Goal: Information Seeking & Learning: Learn about a topic

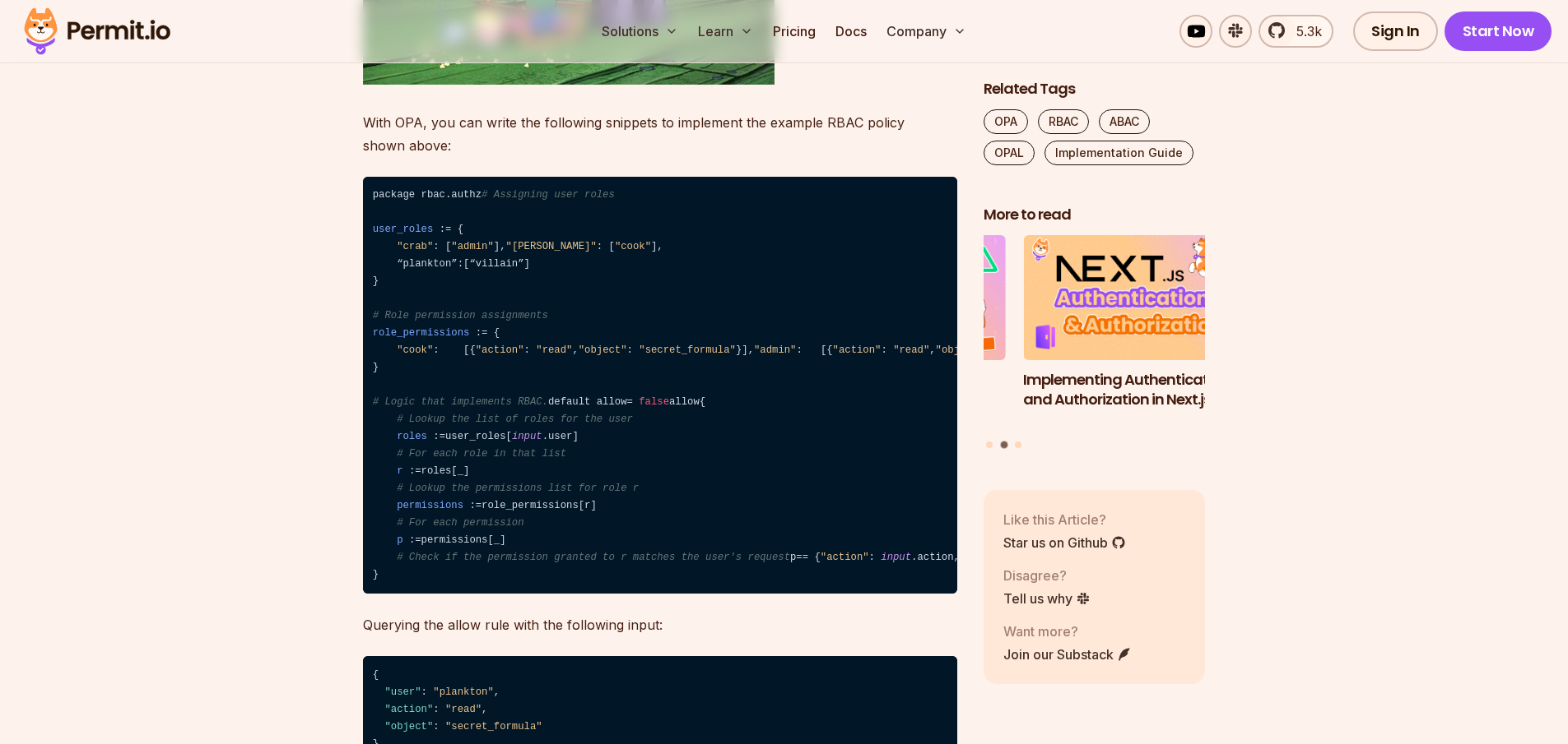
scroll to position [5527, 0]
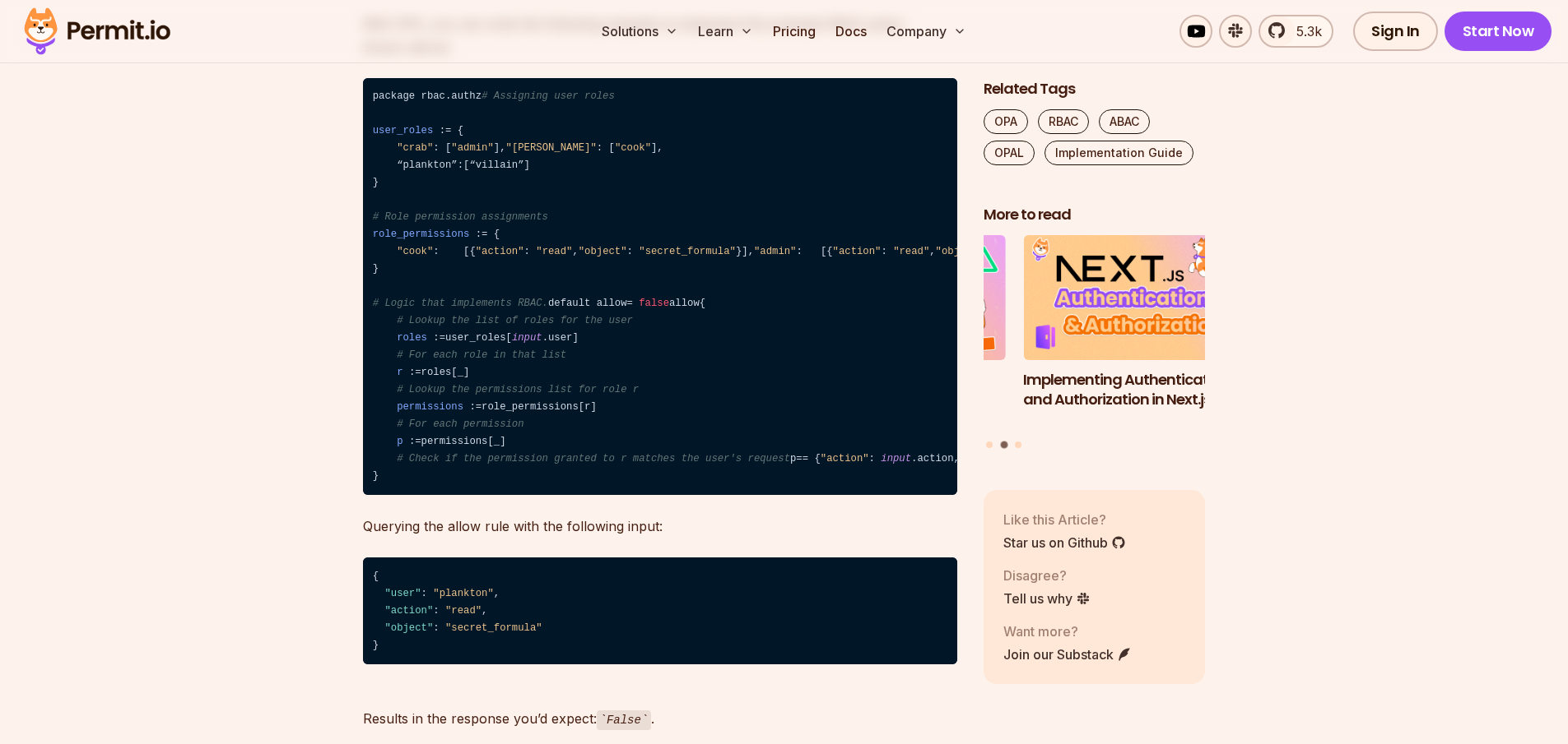
drag, startPoint x: 411, startPoint y: 187, endPoint x: 451, endPoint y: 193, distance: 40.4
click at [412, 154] on span ""crab"" at bounding box center [414, 148] width 36 height 12
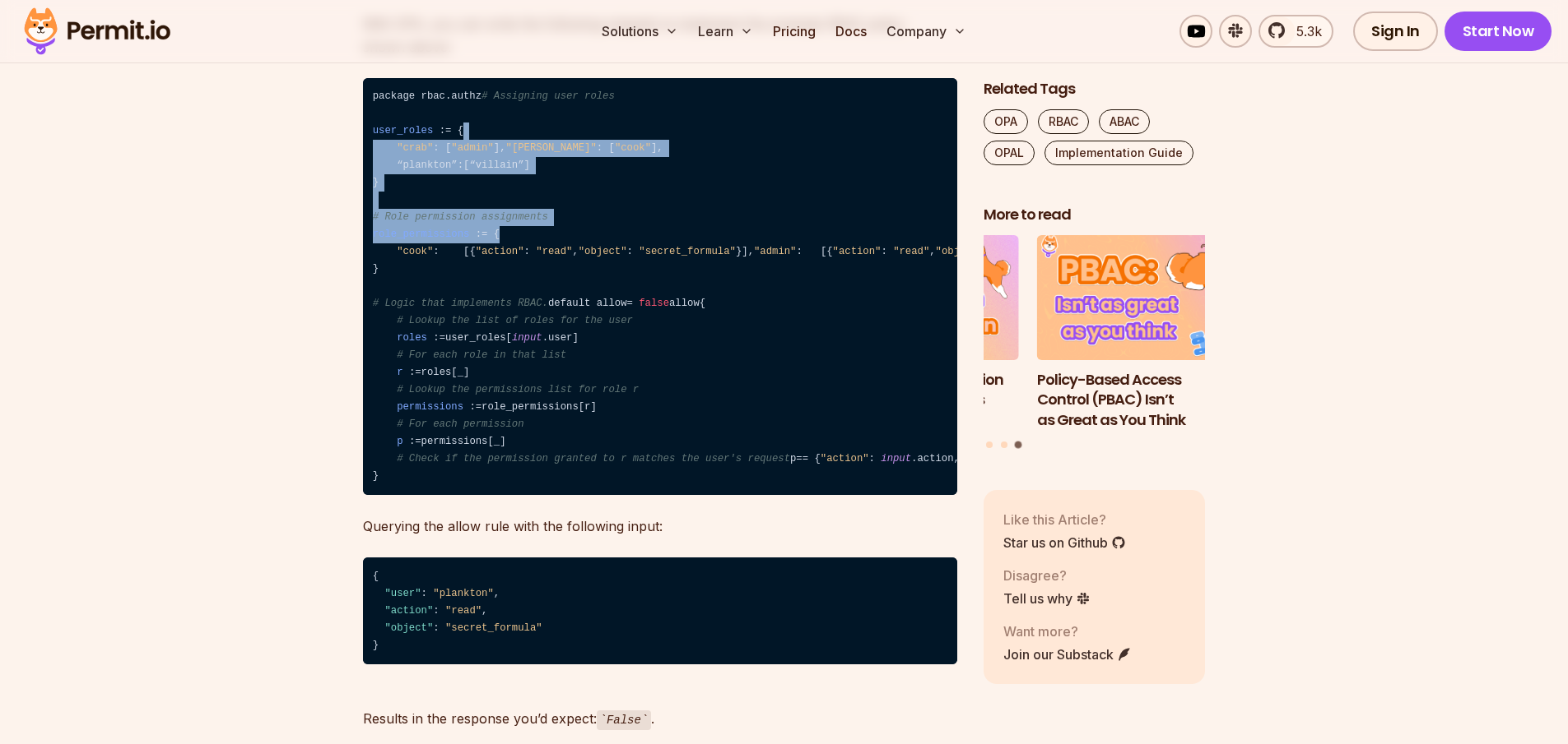
drag, startPoint x: 609, startPoint y: 174, endPoint x: 626, endPoint y: 262, distance: 89.6
click at [620, 286] on code "package rbac.authz # Assigning user roles user_roles : = { "crab" : [ "admin" ]…" at bounding box center [659, 287] width 594 height 418
click at [634, 212] on code "package rbac.authz # Assigning user roles user_roles : = { "crab" : [ "admin" ]…" at bounding box center [659, 287] width 594 height 418
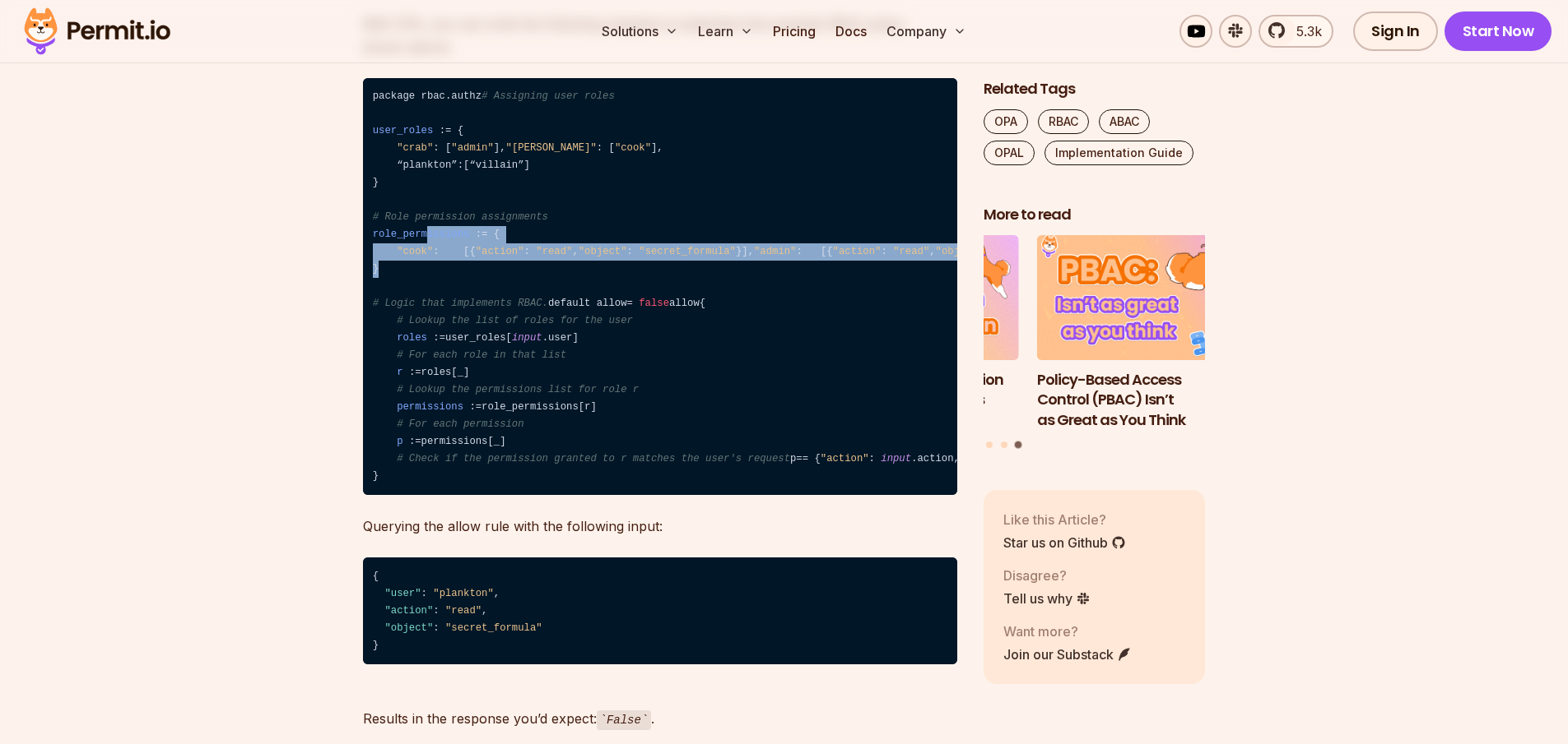
drag, startPoint x: 421, startPoint y: 288, endPoint x: 407, endPoint y: 367, distance: 80.2
click at [407, 367] on code "package rbac.authz # Assigning user roles user_roles : = { "crab" : [ "admin" ]…" at bounding box center [659, 287] width 594 height 418
click at [406, 365] on code "package rbac.authz # Assigning user roles user_roles : = { "crab" : [ "admin" ]…" at bounding box center [659, 287] width 594 height 418
click at [420, 375] on code "package rbac.authz # Assigning user roles user_roles : = { "crab" : [ "admin" ]…" at bounding box center [659, 287] width 594 height 418
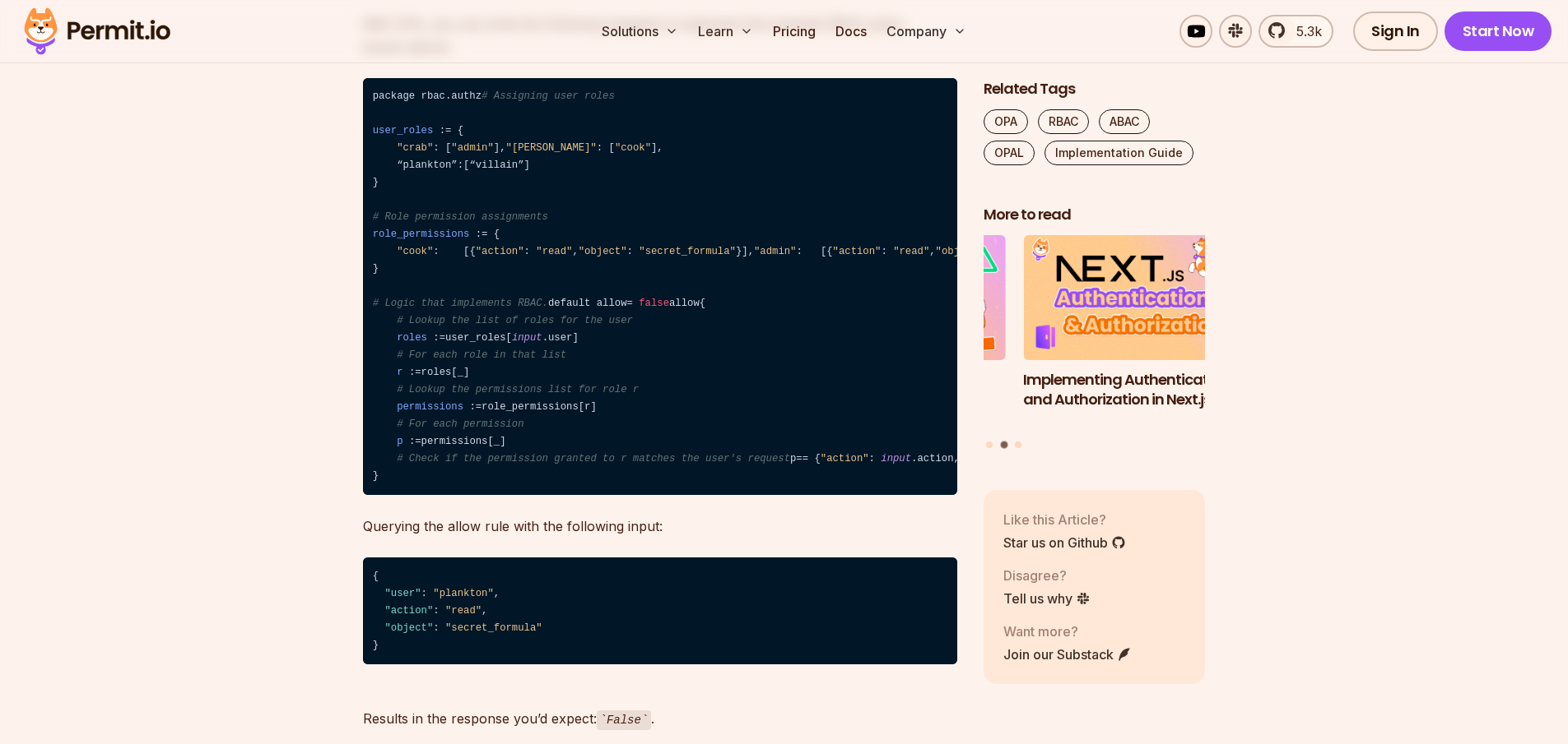
click at [421, 340] on code "package rbac.authz # Assigning user roles user_roles : = { "crab" : [ "admin" ]…" at bounding box center [659, 287] width 594 height 418
click at [1395, 258] on span ""villain"" at bounding box center [1422, 252] width 55 height 12
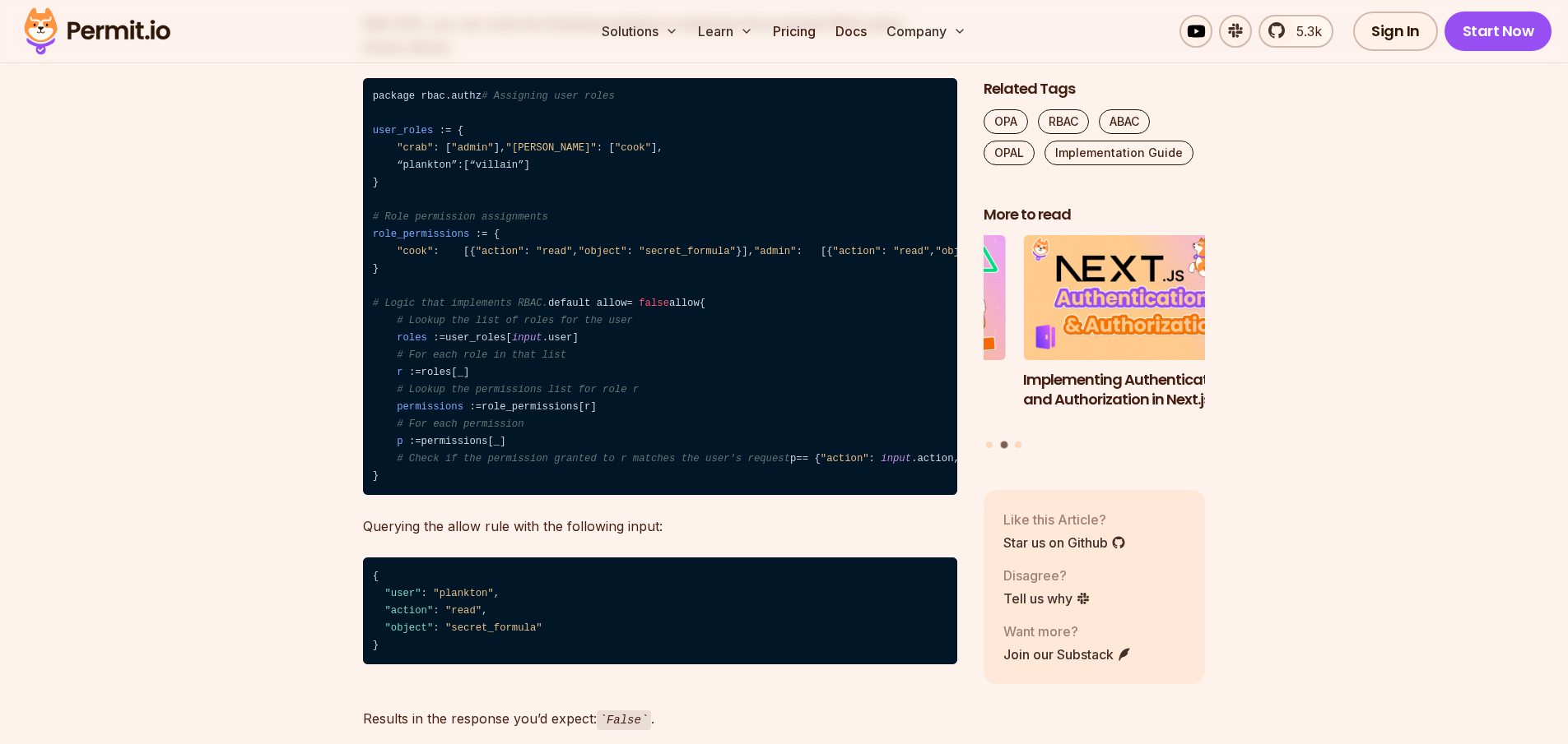
click at [1395, 258] on span ""villain"" at bounding box center [1422, 252] width 55 height 12
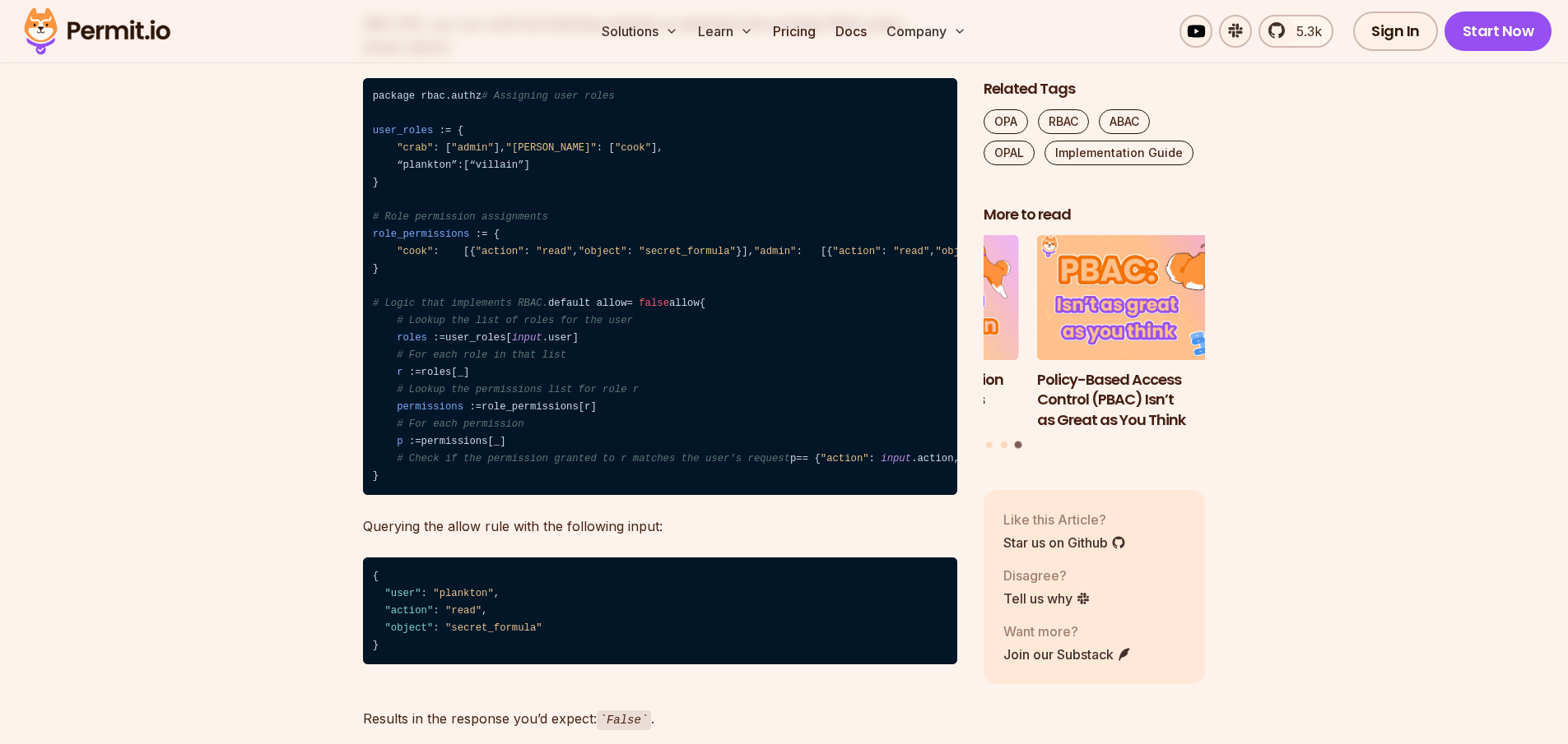
click at [414, 308] on code "package rbac.authz # Assigning user roles user_roles : = { "crab" : [ "admin" ]…" at bounding box center [659, 287] width 594 height 418
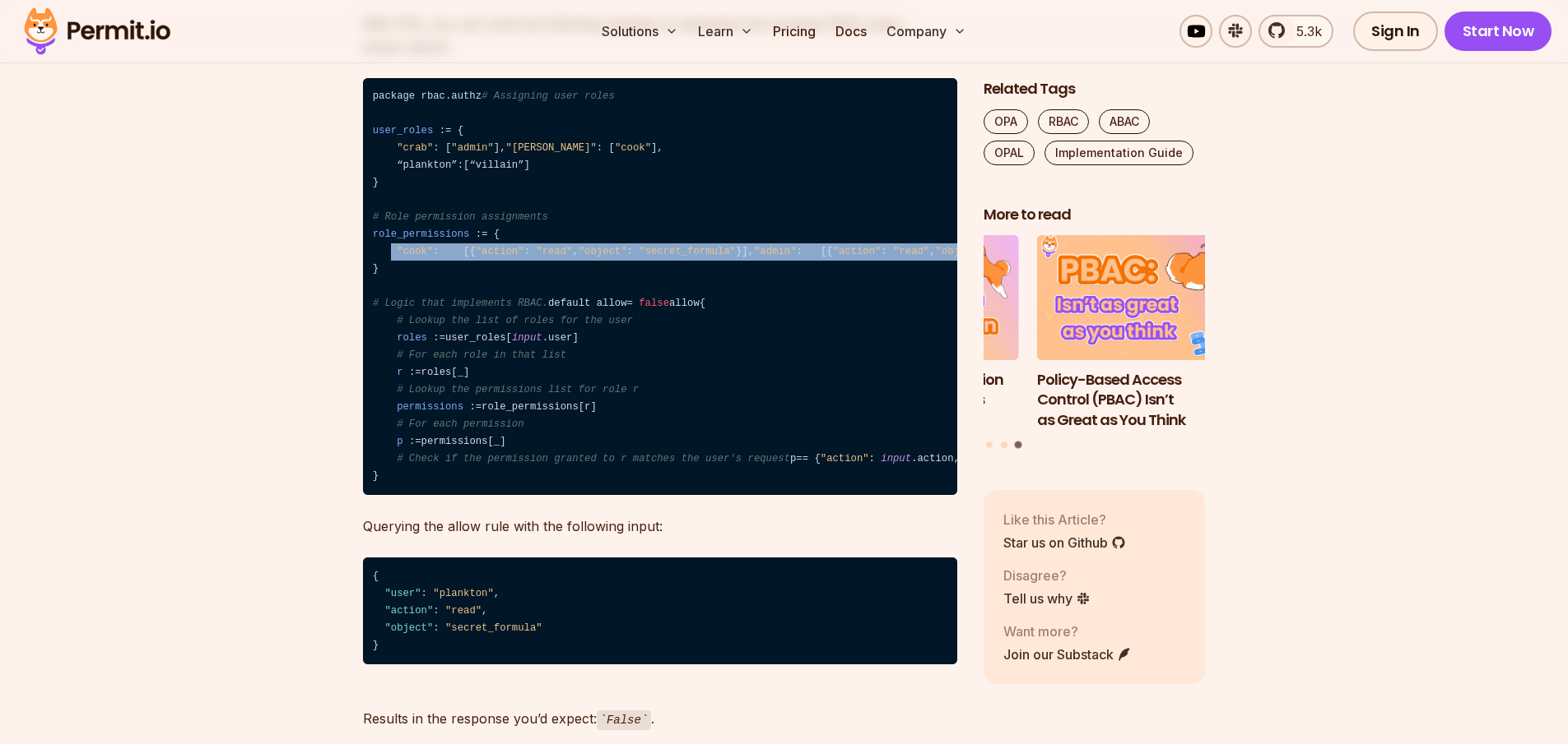
drag, startPoint x: 389, startPoint y: 302, endPoint x: 434, endPoint y: 338, distance: 57.6
click at [445, 351] on code "package rbac.authz # Assigning user roles user_roles : = { "crab" : [ "admin" ]…" at bounding box center [659, 287] width 594 height 418
click at [419, 258] on span ""cook"" at bounding box center [414, 252] width 36 height 12
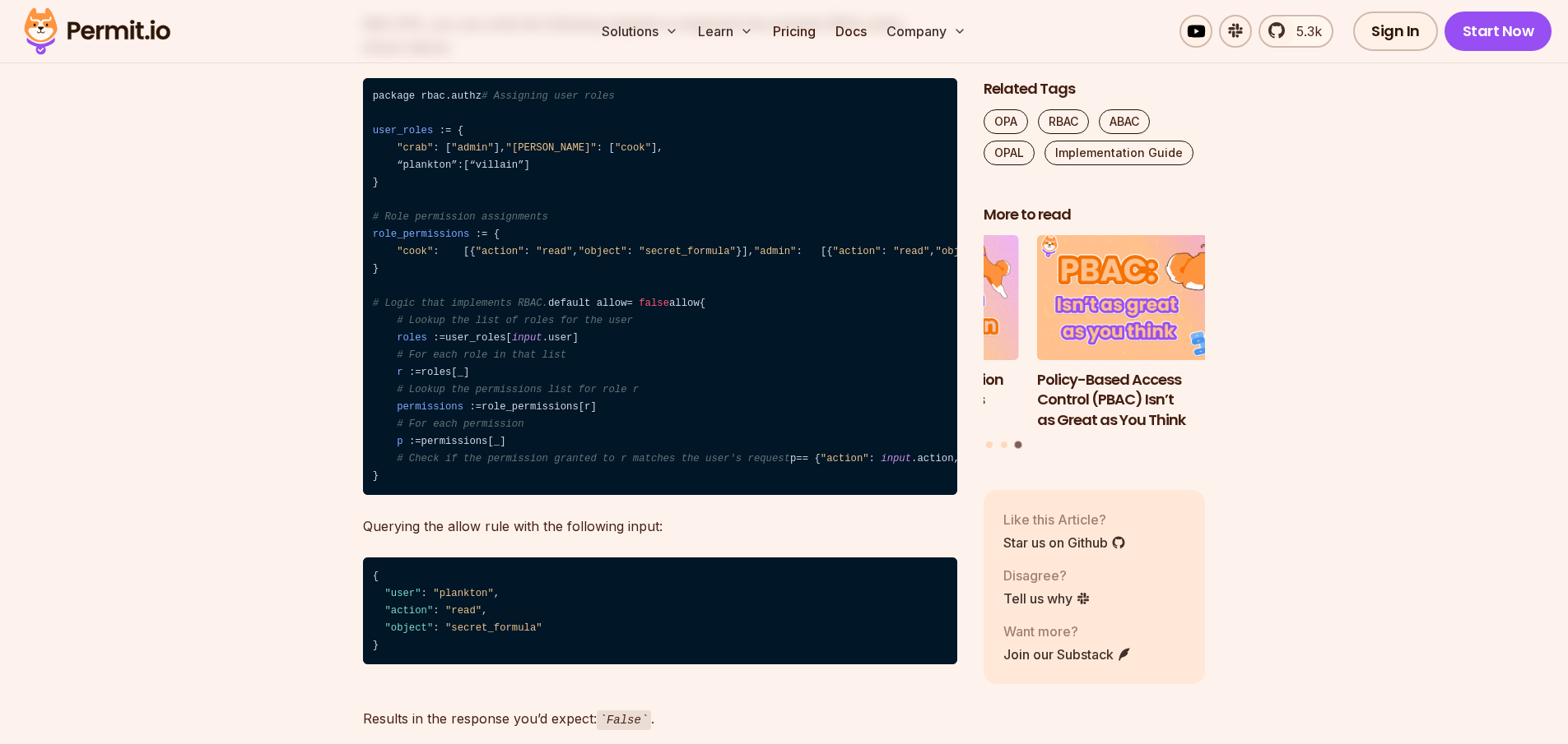
click at [416, 258] on span ""cook"" at bounding box center [414, 252] width 36 height 12
click at [754, 258] on span ""admin"" at bounding box center [775, 252] width 42 height 12
click at [421, 349] on code "package rbac.authz # Assigning user roles user_roles : = { "crab" : [ "admin" ]…" at bounding box center [659, 287] width 594 height 418
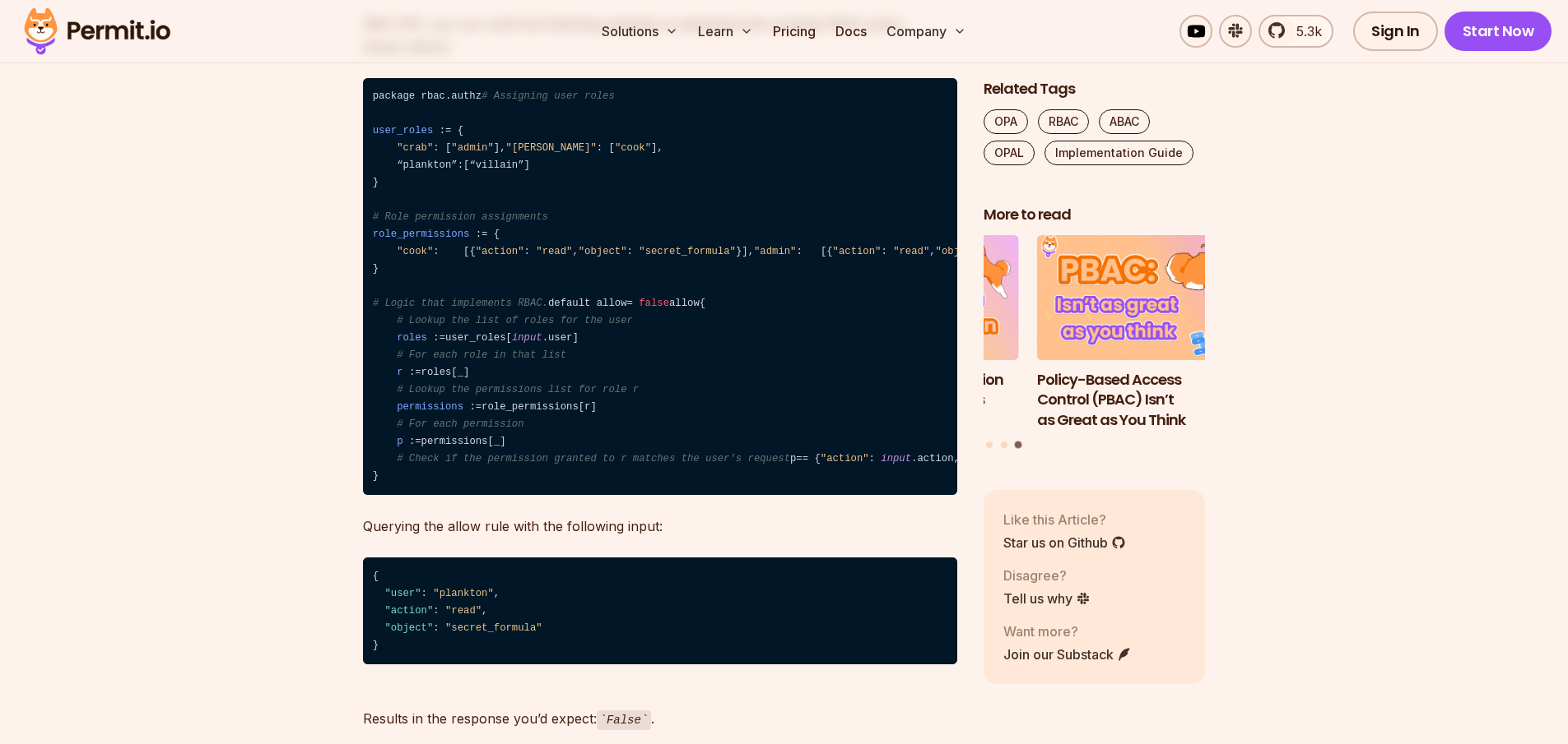
click at [423, 396] on code "package rbac.authz # Assigning user roles user_roles : = { "crab" : [ "admin" ]…" at bounding box center [659, 287] width 594 height 418
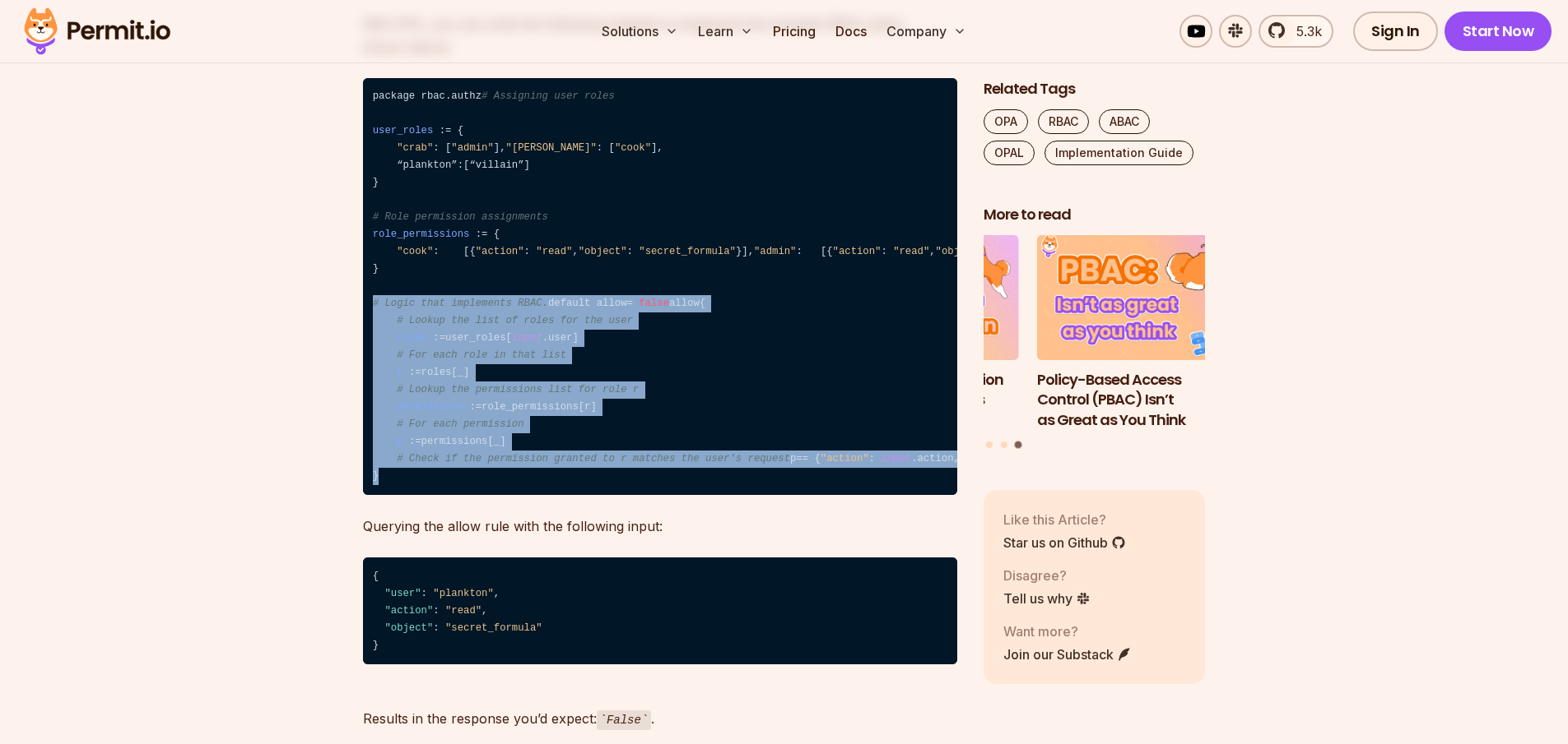
drag, startPoint x: 363, startPoint y: 404, endPoint x: 488, endPoint y: 635, distance: 262.7
click at [488, 496] on code "package rbac.authz # Assigning user roles user_roles : = { "crab" : [ "admin" ]…" at bounding box center [659, 287] width 594 height 418
